Goal: Information Seeking & Learning: Understand process/instructions

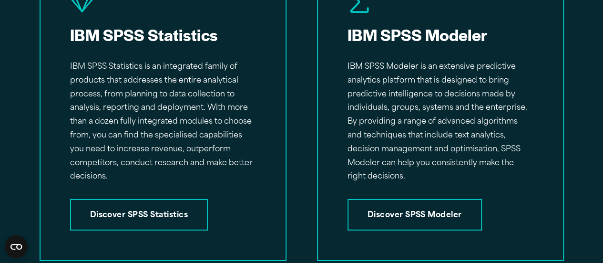
scroll to position [1516, 0]
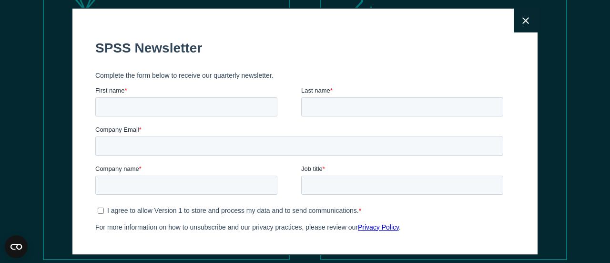
click at [518, 27] on button "Close" at bounding box center [526, 21] width 24 height 24
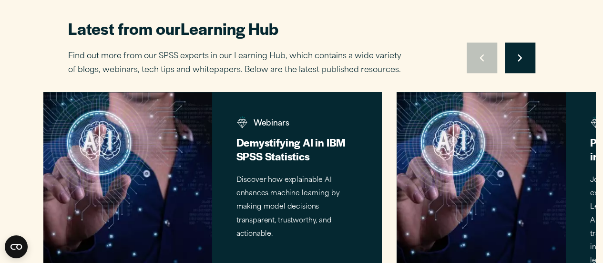
scroll to position [2353, 0]
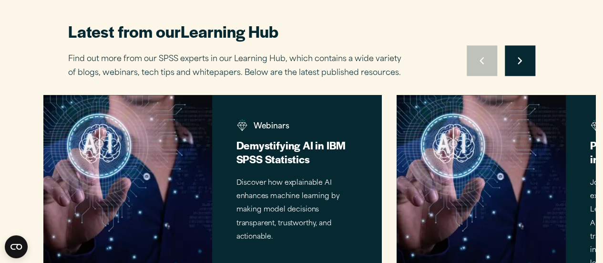
click at [520, 61] on icon "Right pointing chevron" at bounding box center [520, 61] width 4 height 8
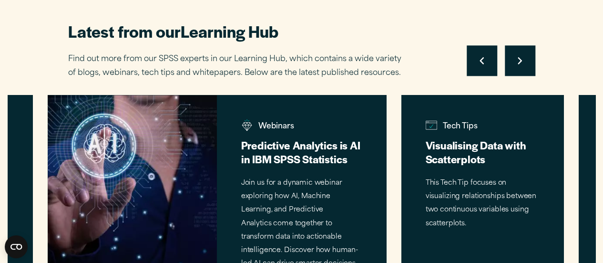
click at [520, 61] on icon "Right pointing chevron" at bounding box center [520, 61] width 4 height 8
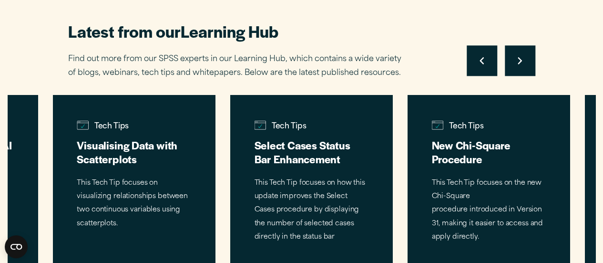
click at [520, 61] on icon "Right pointing chevron" at bounding box center [520, 61] width 4 height 8
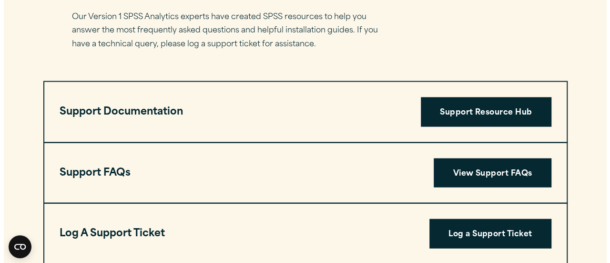
scroll to position [2726, 0]
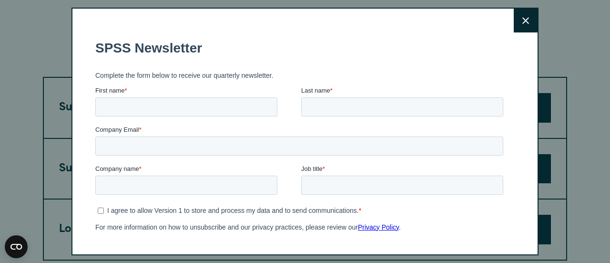
click at [520, 26] on button "Close" at bounding box center [526, 21] width 24 height 24
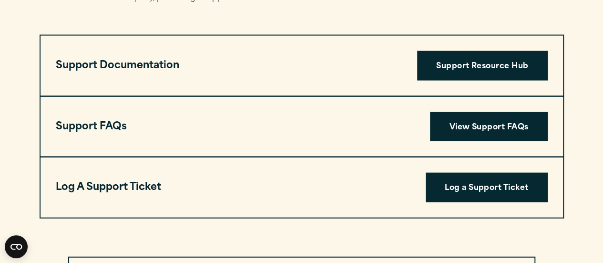
scroll to position [2770, 0]
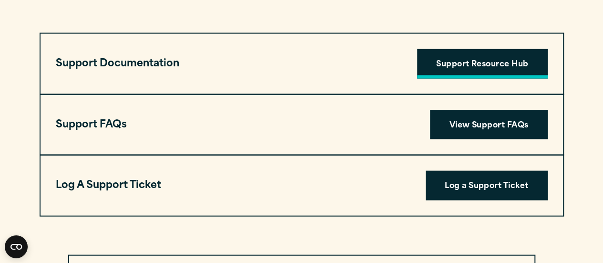
click at [505, 55] on link "Support Resource Hub" at bounding box center [482, 64] width 131 height 30
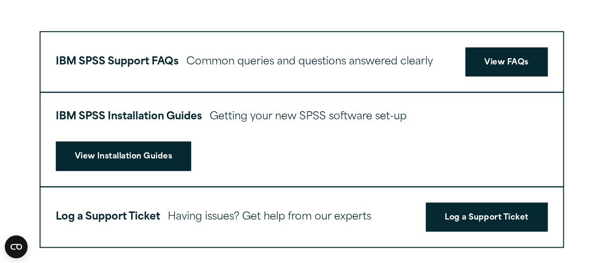
scroll to position [465, 0]
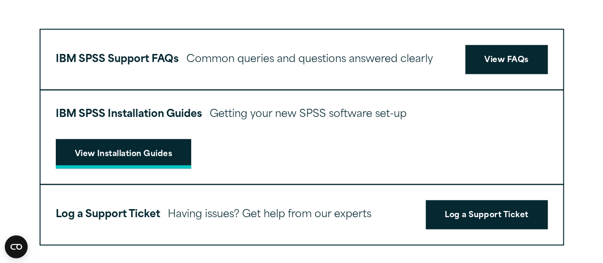
click at [168, 147] on link "View Installation Guides" at bounding box center [124, 154] width 136 height 30
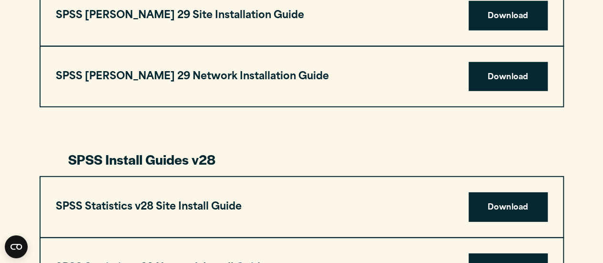
scroll to position [1261, 0]
